Goal: Information Seeking & Learning: Learn about a topic

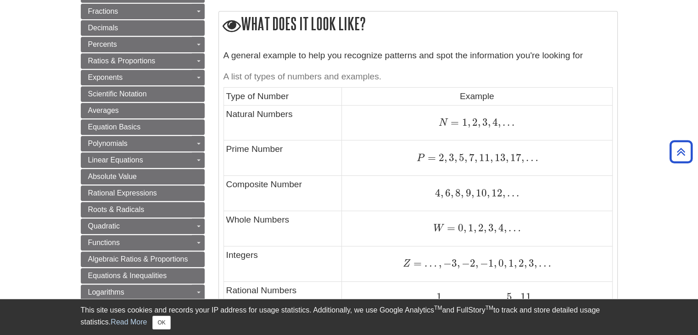
scroll to position [413, 0]
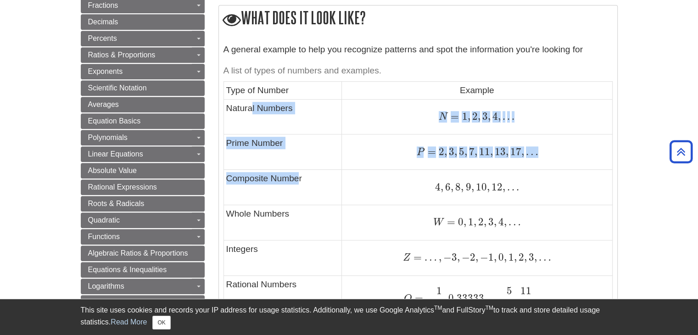
drag, startPoint x: 258, startPoint y: 113, endPoint x: 300, endPoint y: 185, distance: 82.8
click at [300, 185] on tbody "Type of Number Example Natural Numbers N = 1 , 2 , 3 , 4 , . . . N = 1 , 2 , 3 …" at bounding box center [417, 259] width 388 height 355
click at [298, 181] on td "Composite Number" at bounding box center [282, 187] width 118 height 35
drag, startPoint x: 252, startPoint y: 121, endPoint x: 294, endPoint y: 201, distance: 90.9
click at [294, 201] on tbody "Type of Number Example Natural Numbers N = 1 , 2 , 3 , 4 , . . . N = 1 , 2 , 3 …" at bounding box center [417, 259] width 388 height 355
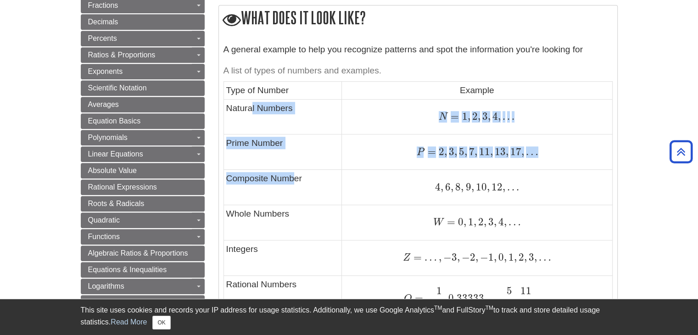
click at [294, 201] on td "Composite Number" at bounding box center [282, 187] width 118 height 35
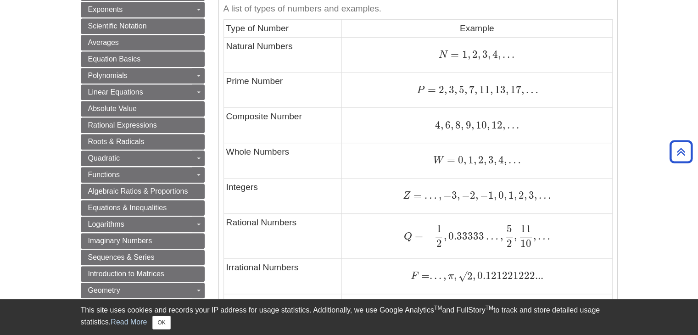
scroll to position [459, 0]
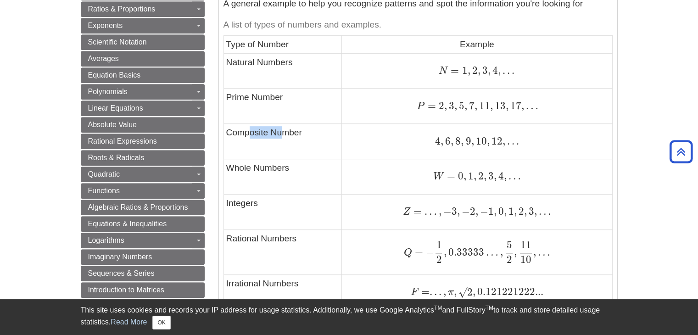
drag, startPoint x: 272, startPoint y: 134, endPoint x: 288, endPoint y: 133, distance: 15.2
click at [288, 133] on td "Composite Number" at bounding box center [282, 141] width 118 height 35
click at [300, 116] on td "Prime Number" at bounding box center [282, 106] width 118 height 35
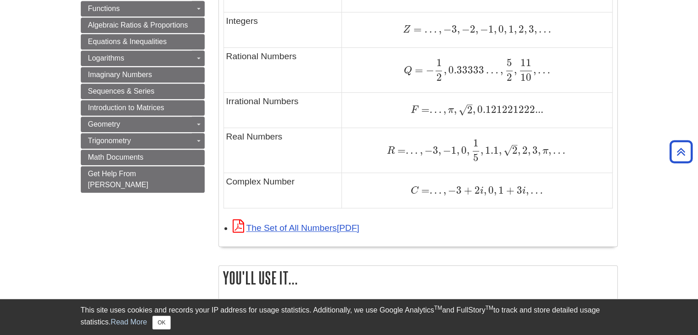
scroll to position [642, 0]
